Goal: Task Accomplishment & Management: Manage account settings

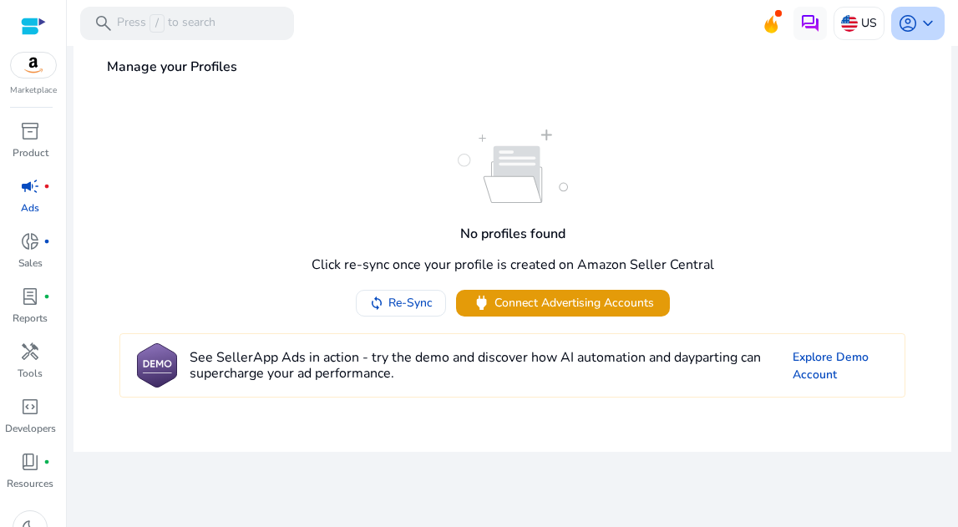
click at [917, 29] on span "keyboard_arrow_down" at bounding box center [927, 23] width 20 height 20
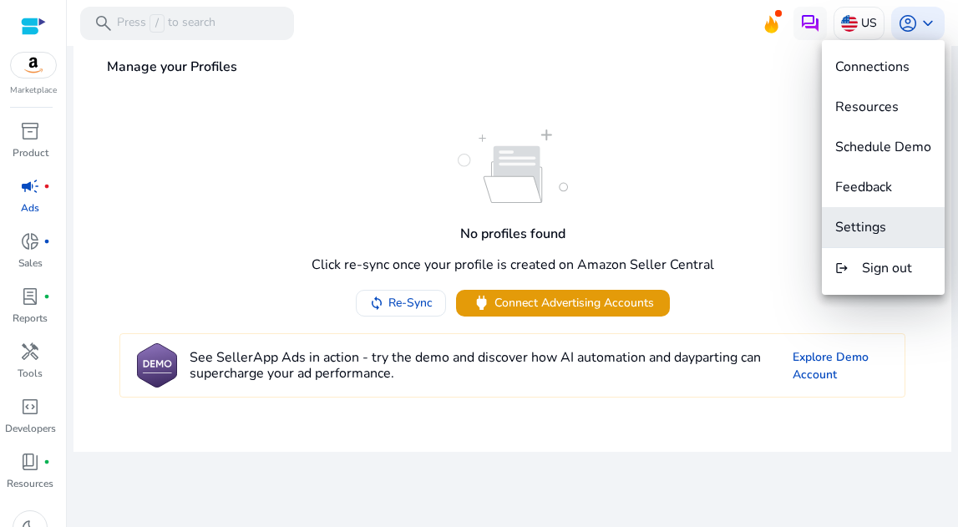
click at [881, 222] on span "Settings" at bounding box center [860, 227] width 51 height 18
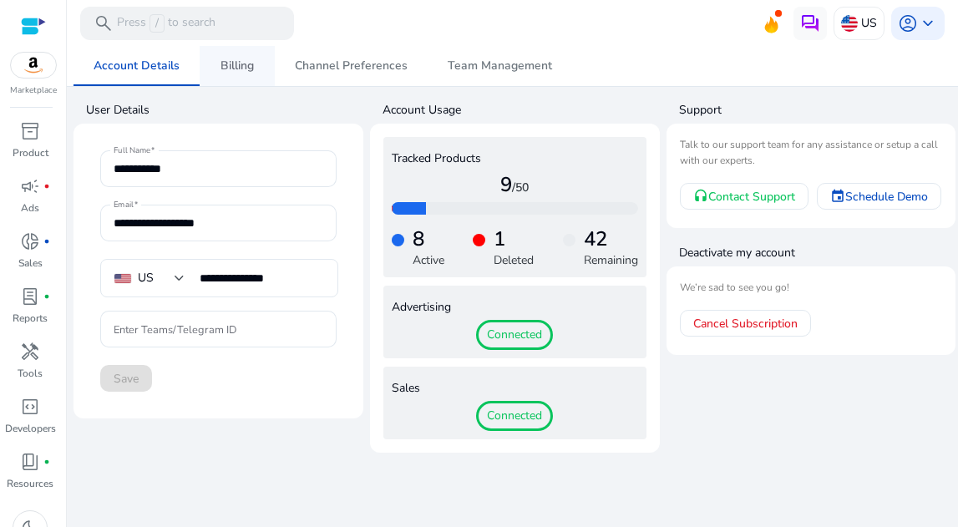
click at [245, 70] on span "Billing" at bounding box center [236, 66] width 33 height 12
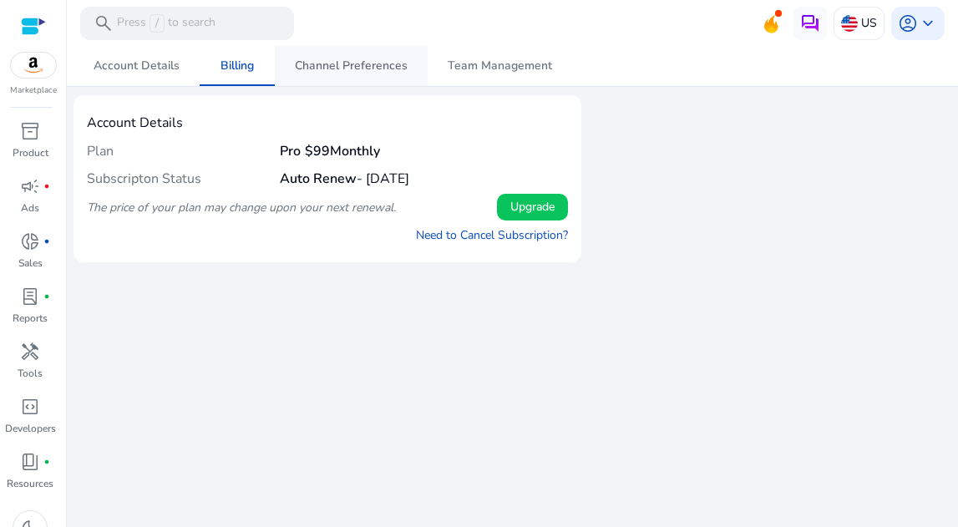
click at [348, 62] on span "Channel Preferences" at bounding box center [351, 66] width 113 height 12
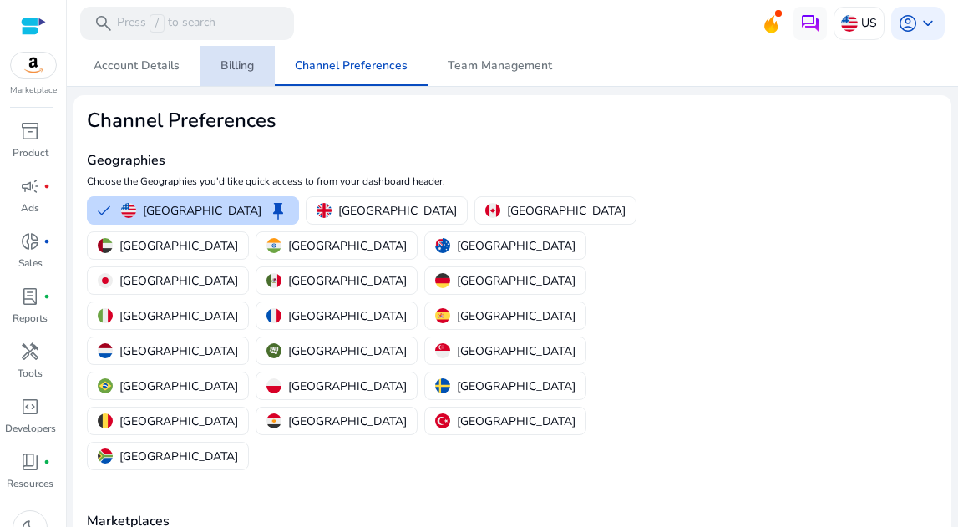
click at [250, 76] on span "Billing" at bounding box center [236, 66] width 33 height 40
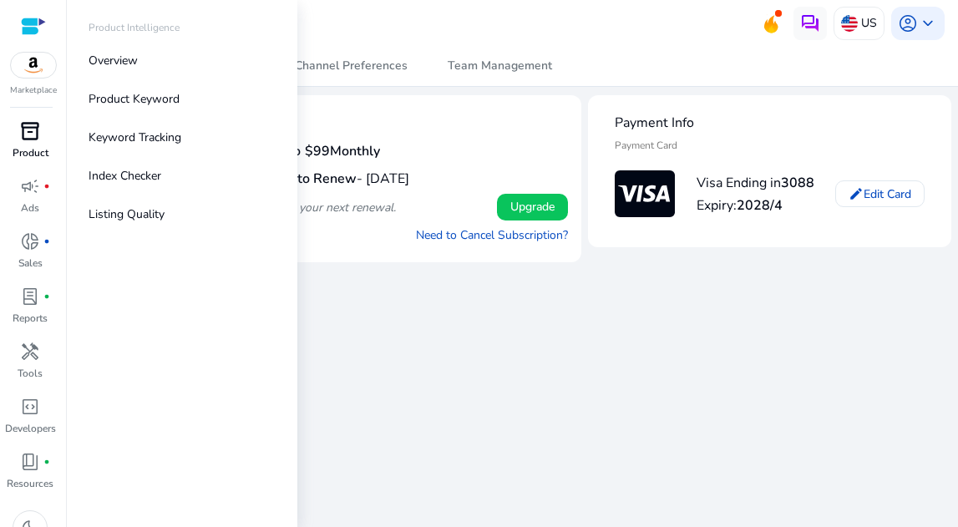
click at [30, 147] on p "Product" at bounding box center [31, 152] width 36 height 15
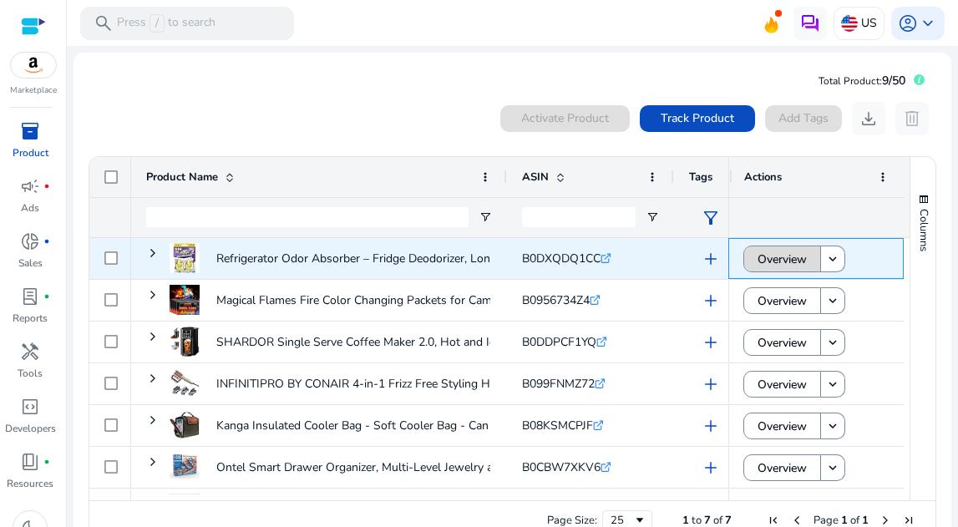
click at [757, 263] on span "Overview" at bounding box center [781, 259] width 49 height 34
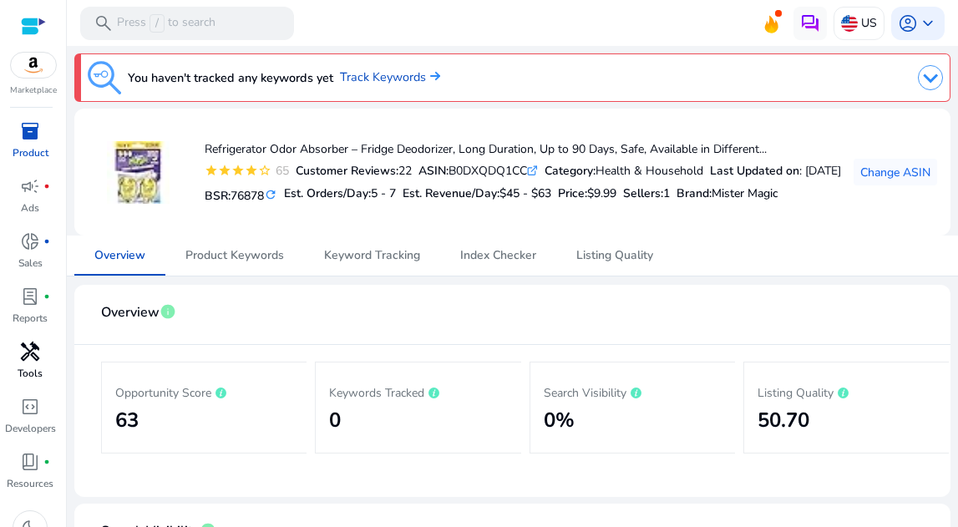
scroll to position [10, 0]
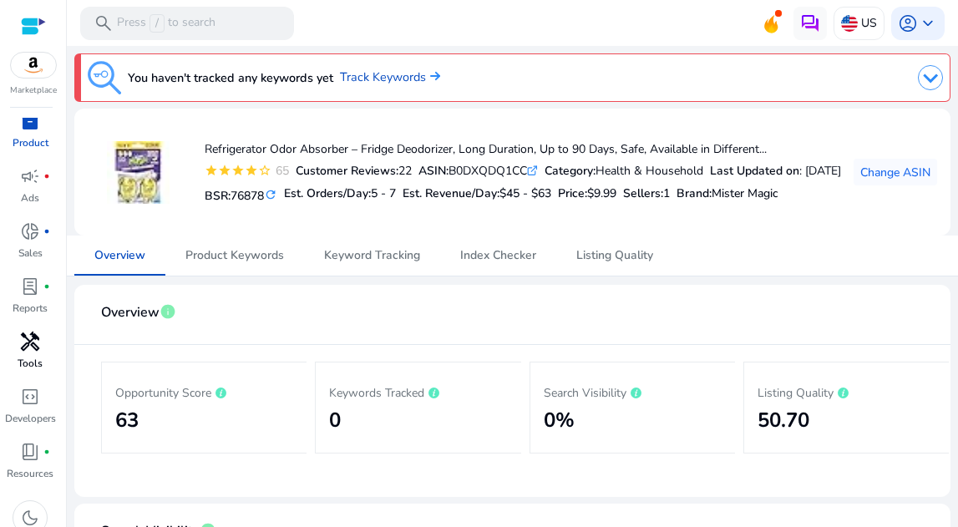
click at [36, 342] on span "handyman" at bounding box center [30, 341] width 20 height 20
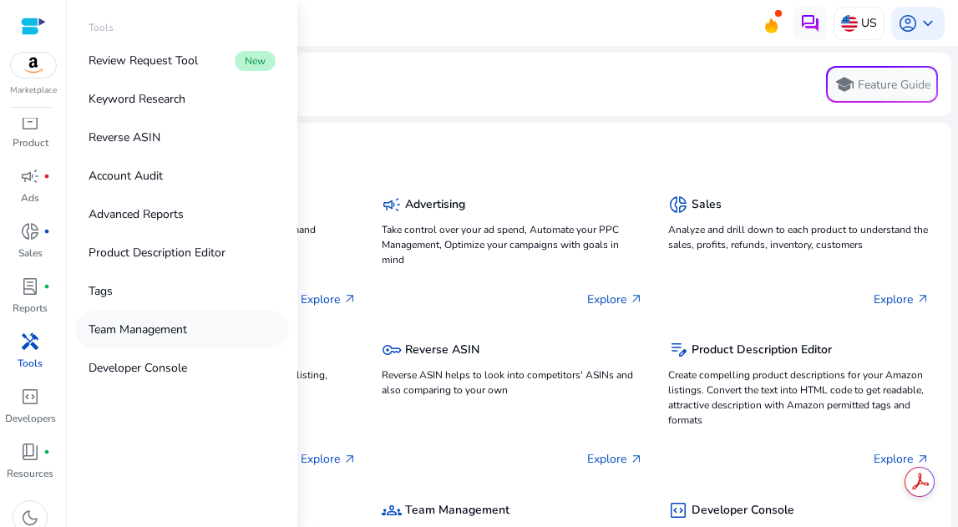
click at [171, 329] on p "Team Management" at bounding box center [137, 330] width 99 height 18
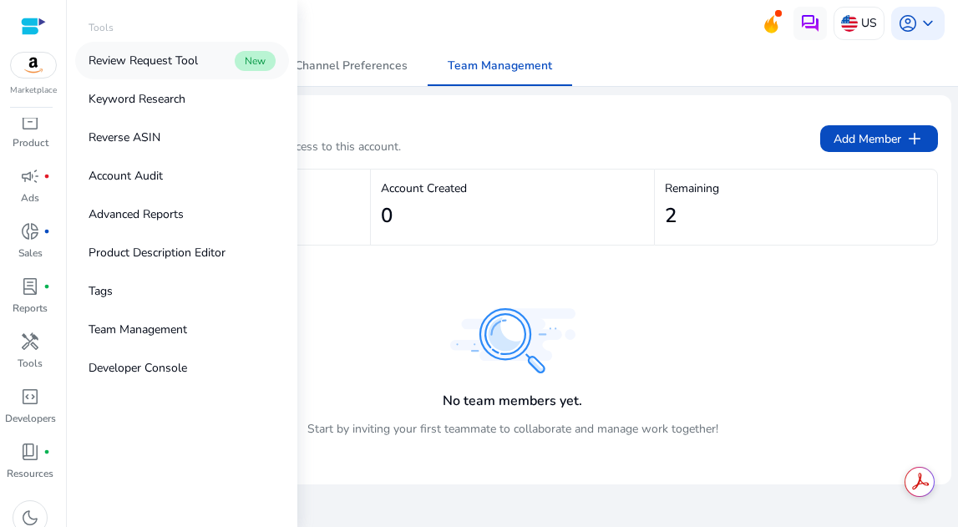
click at [147, 64] on p "Review Request Tool" at bounding box center [142, 61] width 109 height 18
